Goal: Task Accomplishment & Management: Use online tool/utility

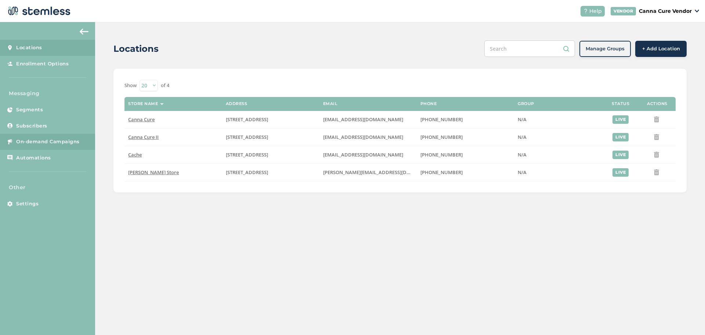
click at [30, 145] on span "On-demand Campaigns" at bounding box center [47, 141] width 63 height 7
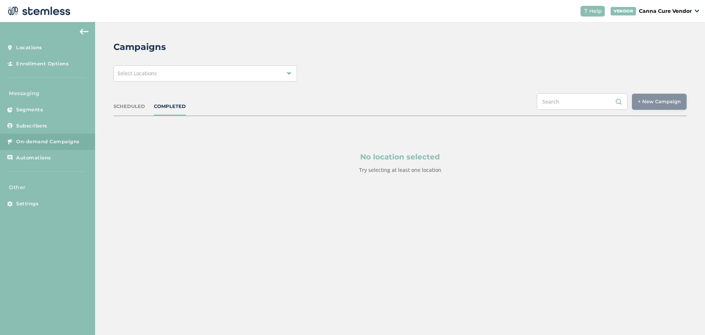
click at [286, 76] on div "Select Locations" at bounding box center [205, 73] width 184 height 16
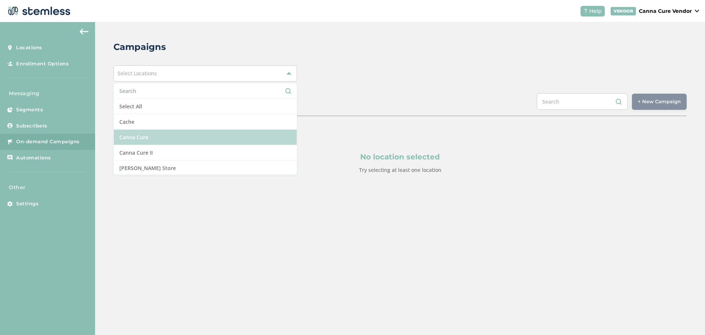
click at [145, 139] on li "Canna Cure" at bounding box center [205, 137] width 183 height 15
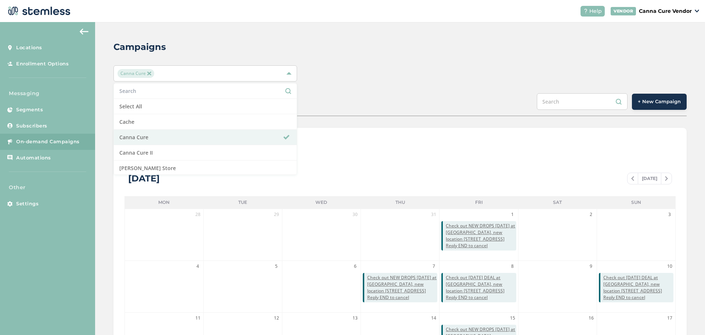
click at [349, 106] on div "SCHEDULED COMPLETED + New Campaign" at bounding box center [399, 104] width 573 height 23
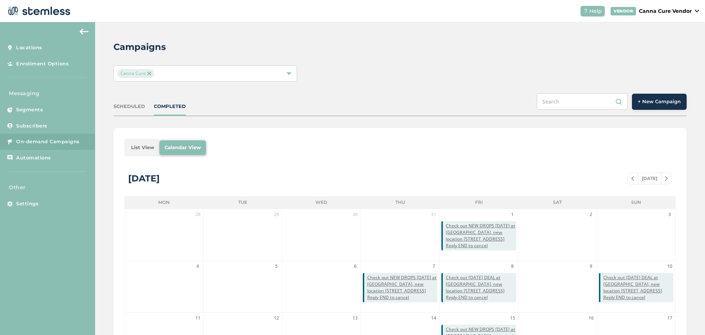
click at [641, 106] on button "+ New Campaign" at bounding box center [659, 102] width 55 height 16
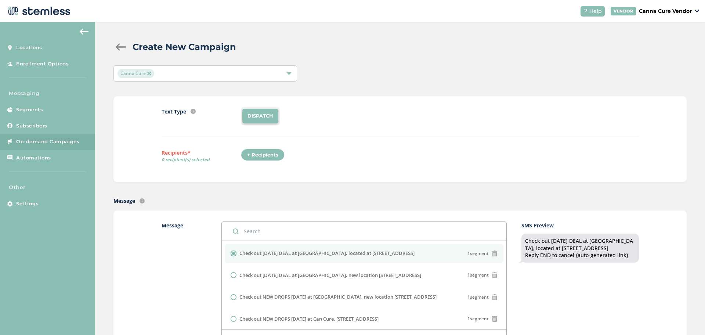
click at [261, 116] on li "DISPATCH" at bounding box center [260, 116] width 36 height 15
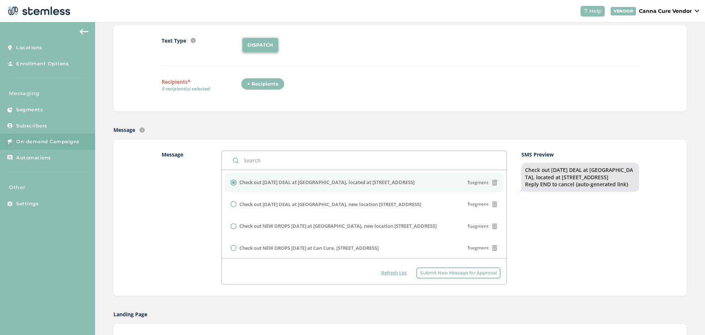
scroll to position [75, 0]
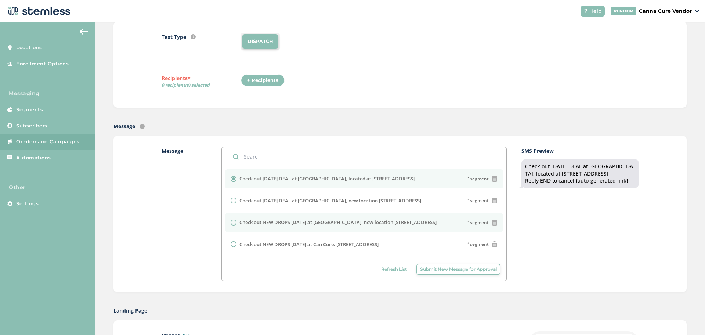
click at [231, 224] on input "radio" at bounding box center [234, 222] width 6 height 6
radio input "true"
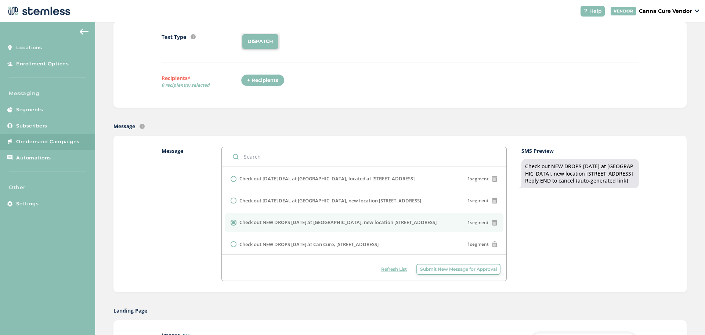
click at [167, 213] on label "Message" at bounding box center [183, 214] width 45 height 134
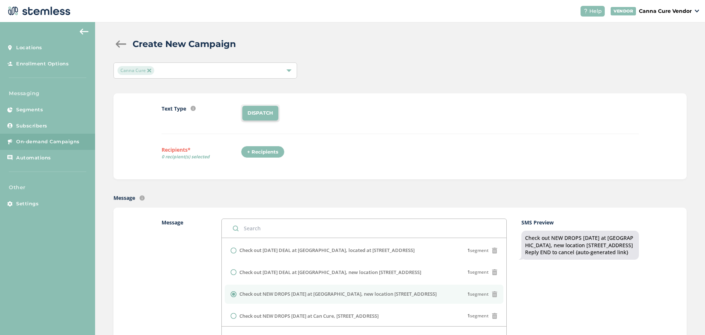
scroll to position [0, 0]
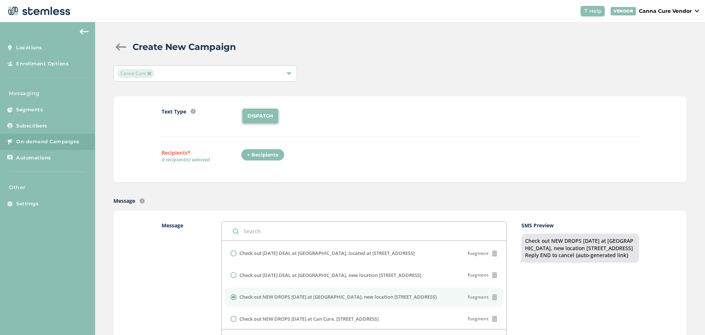
click at [272, 149] on div "+ Recipients" at bounding box center [263, 155] width 44 height 12
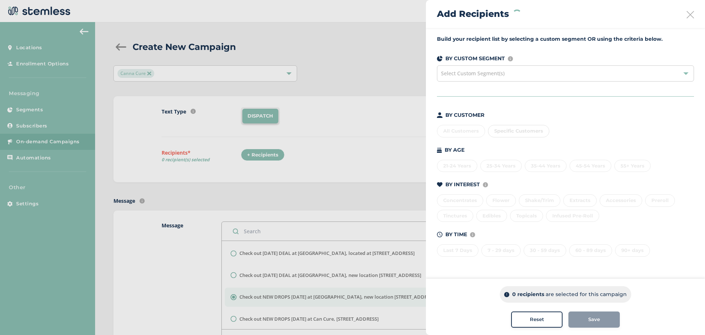
click at [455, 76] on span "Select Custom Segment(s)" at bounding box center [472, 73] width 63 height 7
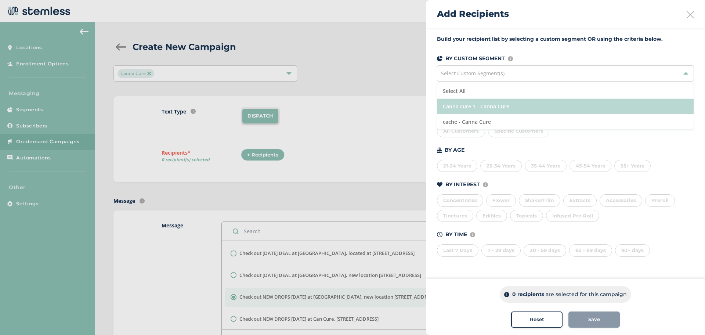
click at [454, 108] on li "Canna cure 1 - Canna Cure" at bounding box center [565, 106] width 256 height 15
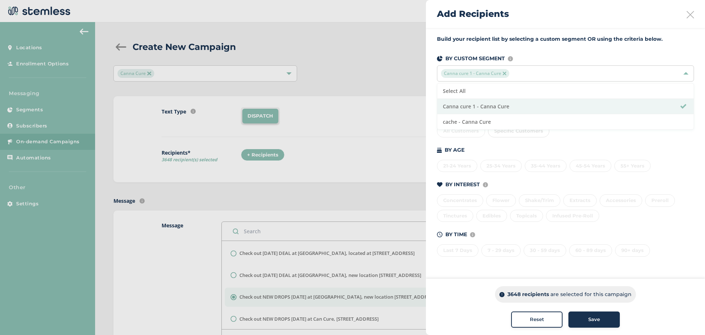
click at [609, 323] on div "Save" at bounding box center [594, 319] width 40 height 7
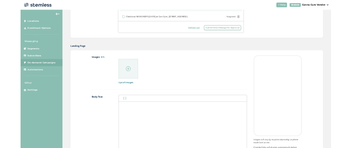
scroll to position [281, 0]
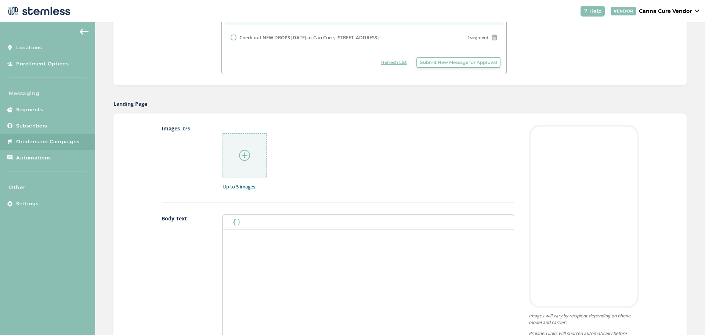
click at [248, 164] on div at bounding box center [244, 155] width 44 height 44
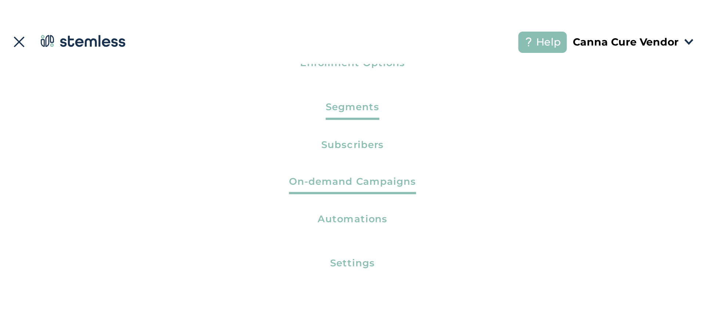
scroll to position [0, 0]
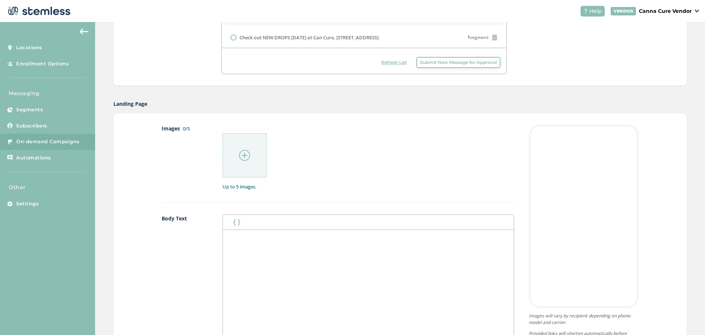
click at [243, 161] on div at bounding box center [244, 155] width 44 height 44
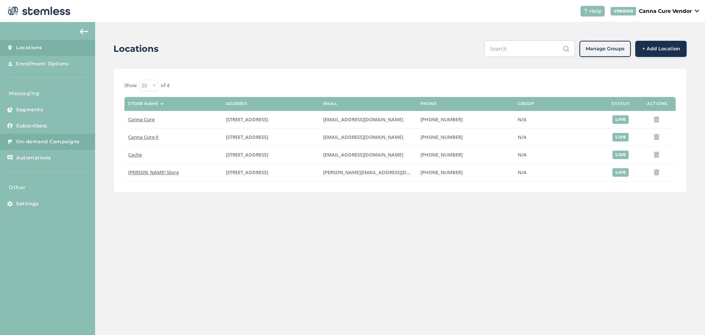
click at [28, 137] on link "On-demand Campaigns" at bounding box center [47, 142] width 95 height 16
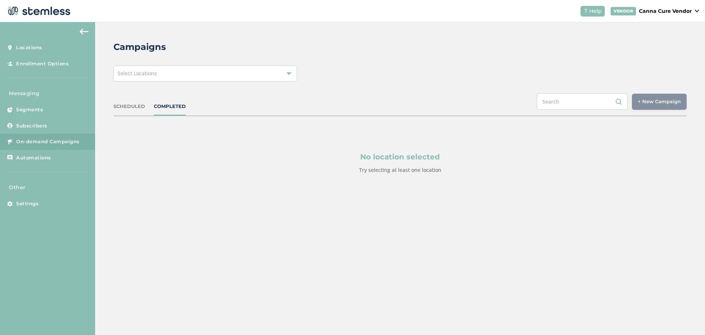
click at [165, 76] on div "Select Locations" at bounding box center [205, 73] width 184 height 16
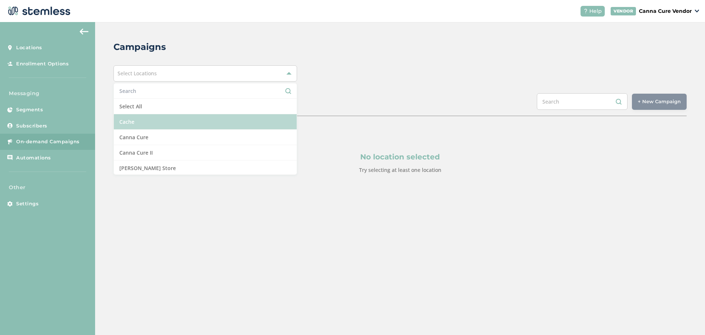
click at [142, 124] on li "Cache" at bounding box center [205, 121] width 183 height 15
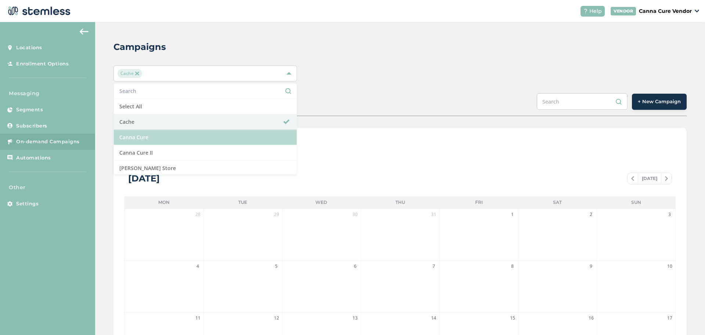
click at [231, 138] on li "Canna Cure" at bounding box center [205, 137] width 183 height 15
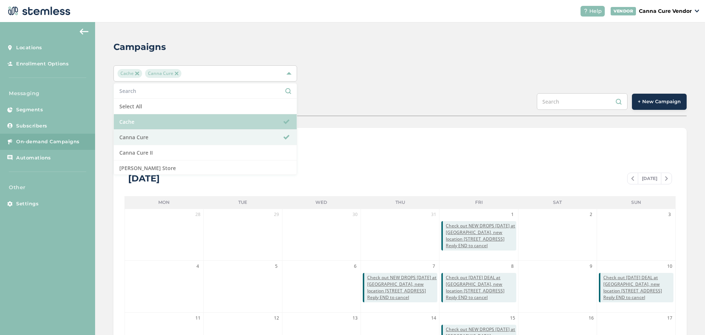
click at [283, 121] on span at bounding box center [286, 122] width 6 height 6
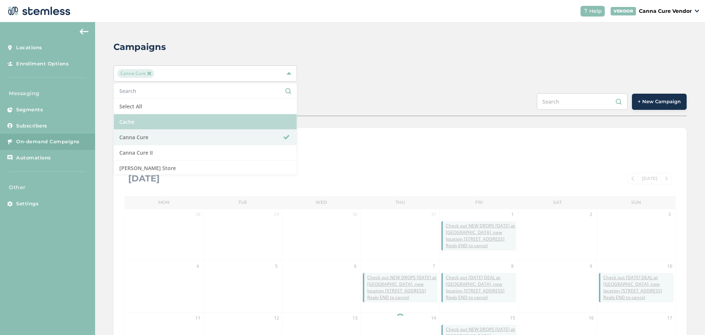
click at [660, 102] on span "+ New Campaign" at bounding box center [659, 101] width 43 height 7
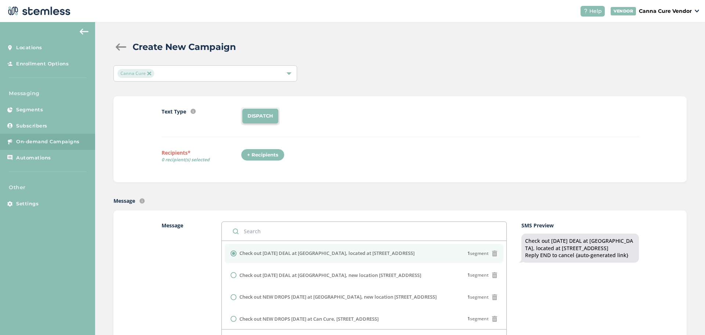
click at [257, 118] on li "DISPATCH" at bounding box center [260, 116] width 36 height 15
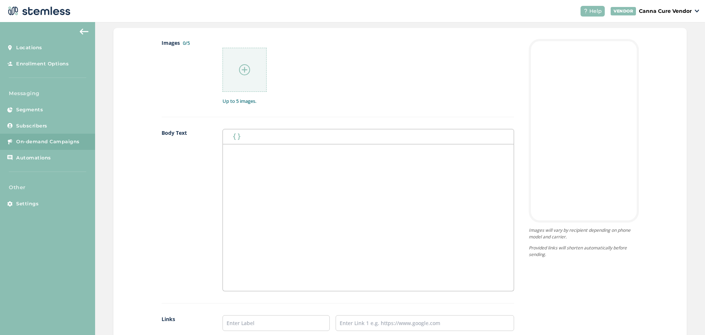
scroll to position [367, 0]
click at [257, 76] on div at bounding box center [244, 69] width 44 height 44
